Goal: Information Seeking & Learning: Learn about a topic

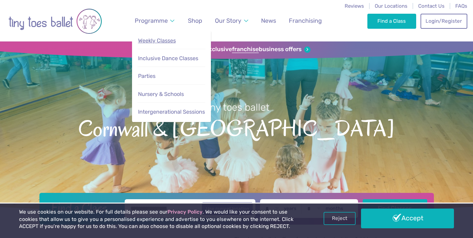
click at [162, 40] on span "Weekly Classes" at bounding box center [157, 40] width 38 height 6
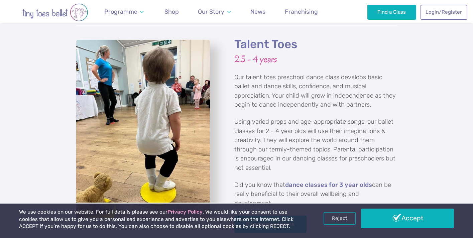
scroll to position [974, 0]
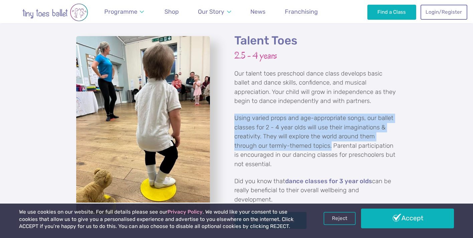
drag, startPoint x: 331, startPoint y: 138, endPoint x: 231, endPoint y: 109, distance: 104.5
click at [231, 109] on div "Talent Toes 2.5 - 4 years Our talent toes preschool dance class develops basic …" at bounding box center [312, 130] width 170 height 195
copy p "Using varied props and age-appropriate songs, our ballet classes for 2 - 4 year…"
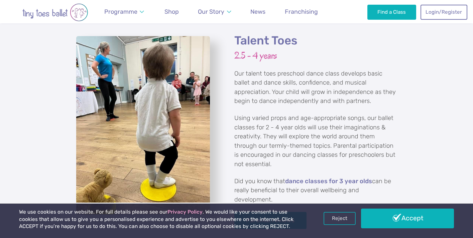
click at [358, 96] on p "Our talent toes preschool dance class develops basic ballet and dance skills, c…" at bounding box center [315, 87] width 163 height 37
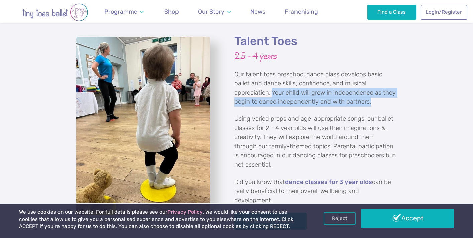
drag, startPoint x: 369, startPoint y: 92, endPoint x: 273, endPoint y: 84, distance: 96.0
click at [273, 84] on p "Our talent toes preschool dance class develops basic ballet and dance skills, c…" at bounding box center [315, 88] width 163 height 37
copy p "Your child will grow in independence as they begin to dance independently and w…"
